Goal: Task Accomplishment & Management: Complete application form

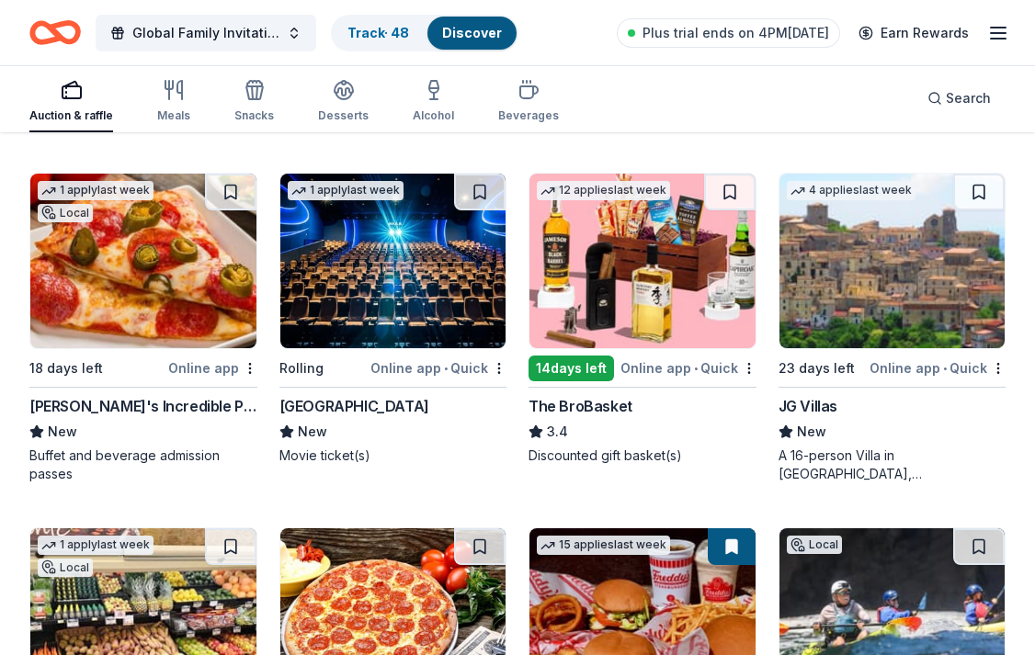
scroll to position [2297, 0]
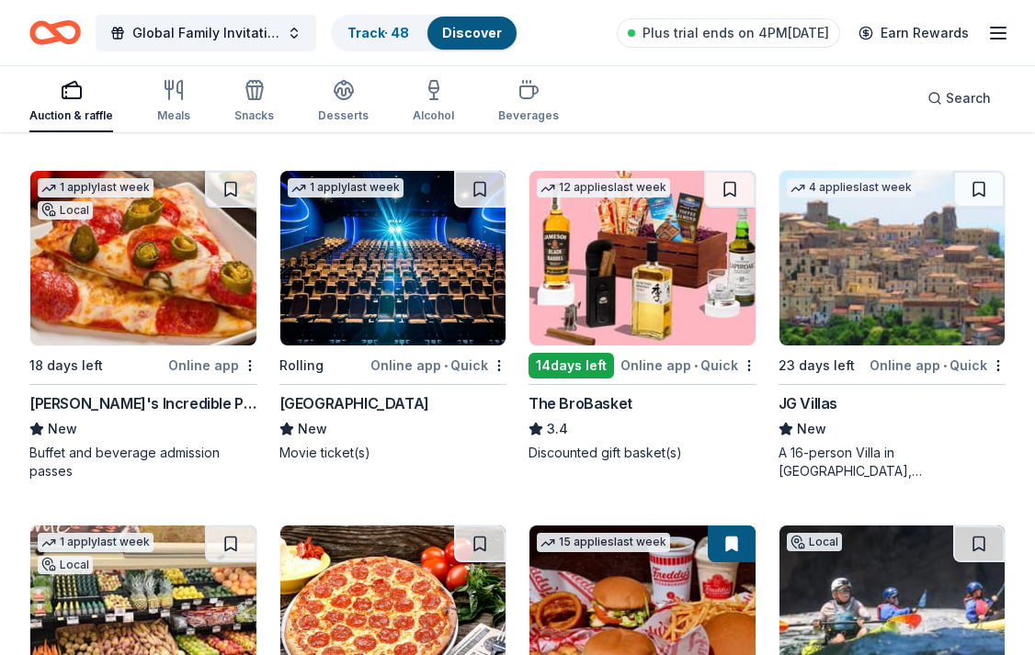
click at [850, 297] on img at bounding box center [893, 258] width 226 height 175
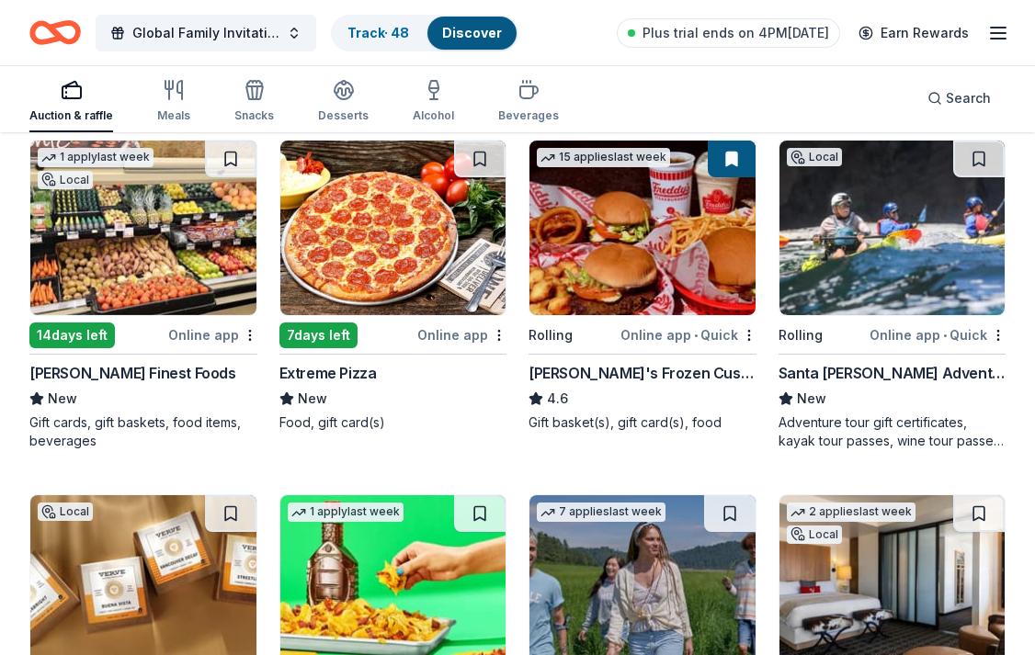
scroll to position [2684, 0]
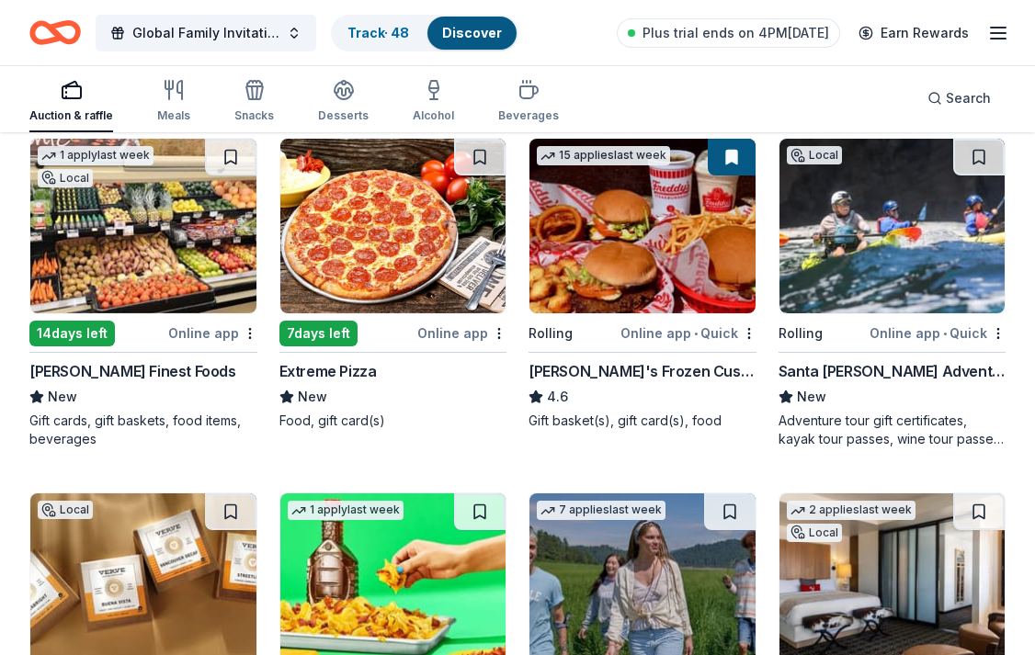
click at [634, 244] on img at bounding box center [643, 226] width 226 height 175
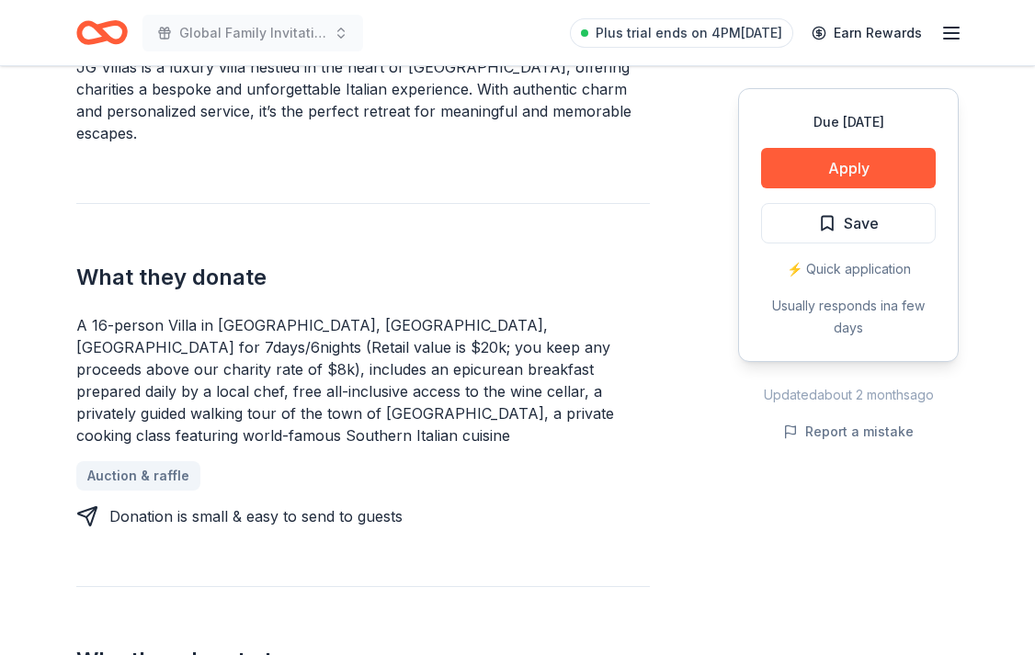
scroll to position [608, 0]
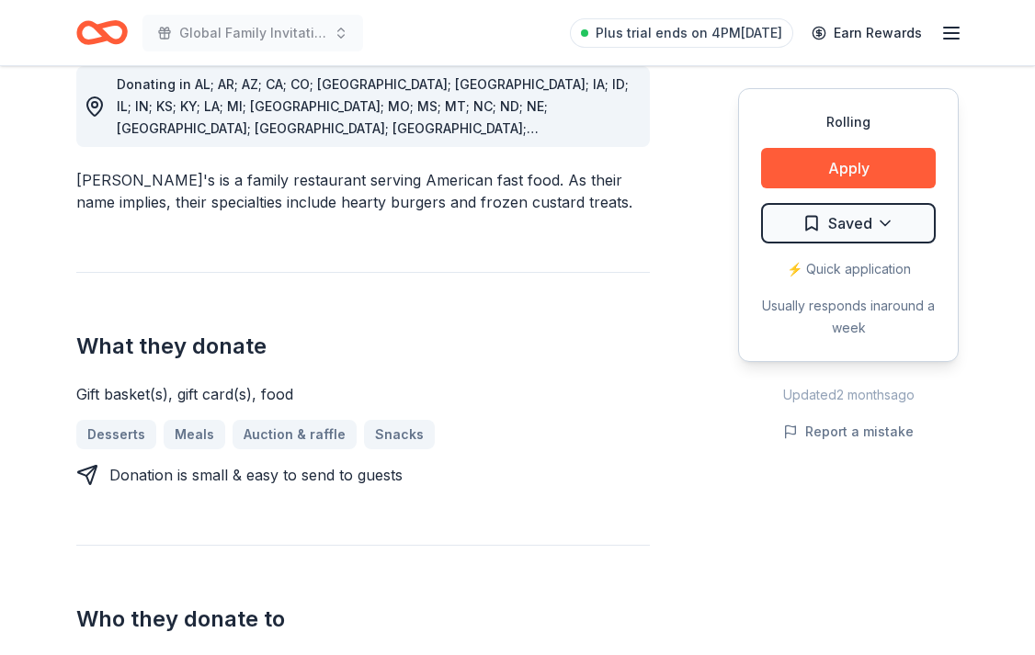
scroll to position [585, 0]
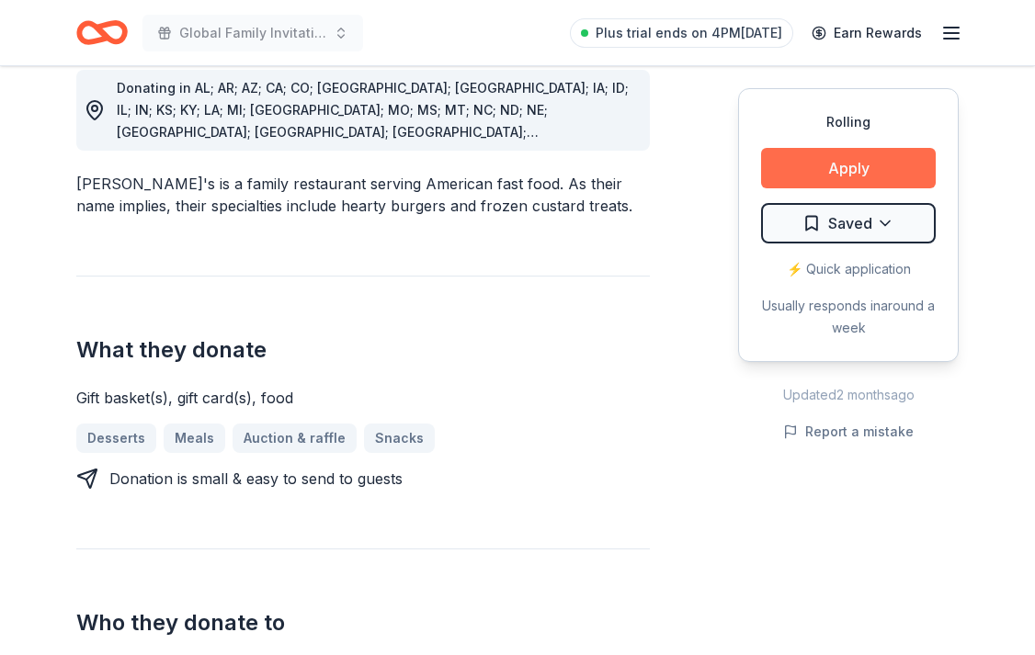
click at [860, 166] on button "Apply" at bounding box center [848, 168] width 175 height 40
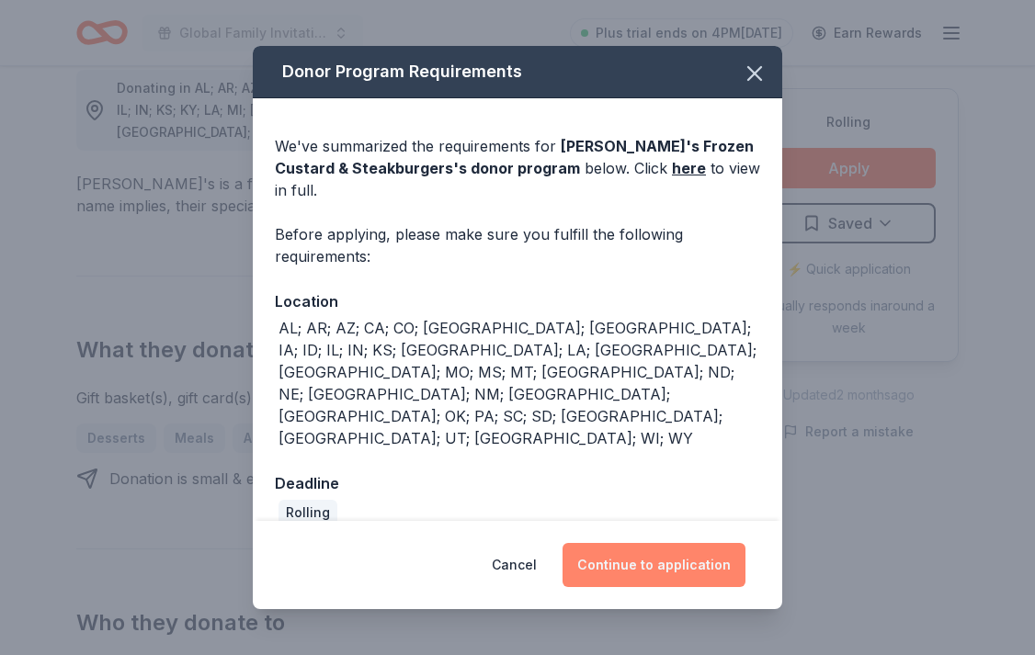
click at [622, 543] on button "Continue to application" at bounding box center [654, 565] width 183 height 44
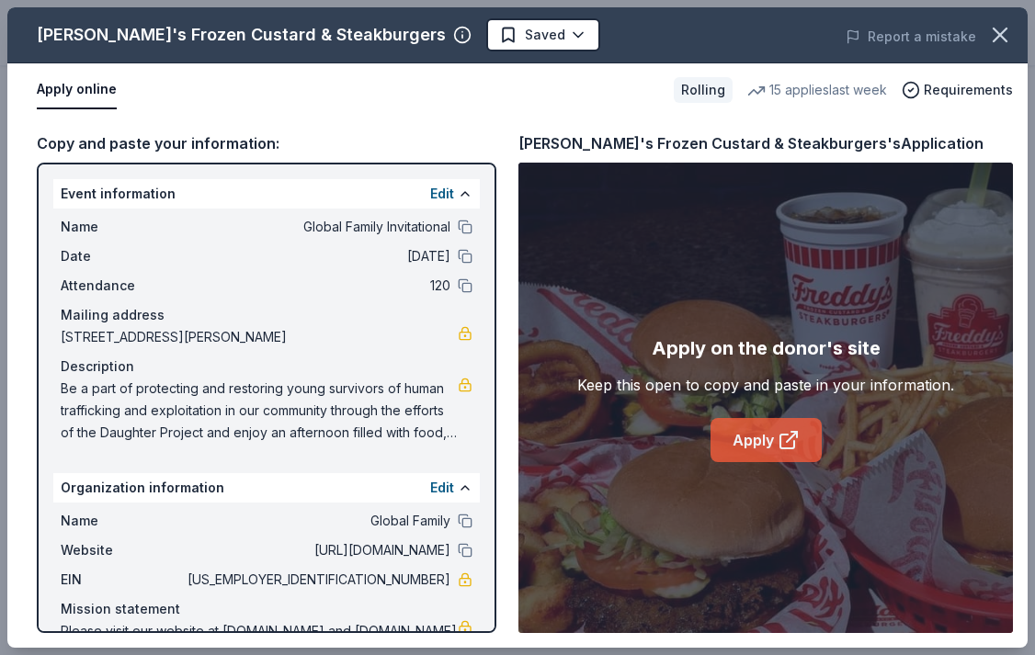
click at [748, 436] on link "Apply" at bounding box center [766, 440] width 111 height 44
